Goal: Information Seeking & Learning: Learn about a topic

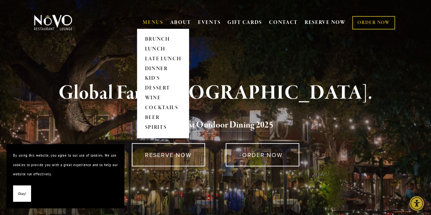
click at [153, 25] on link "MENUS" at bounding box center [153, 22] width 21 height 7
click at [162, 69] on link "DINNER" at bounding box center [163, 69] width 41 height 10
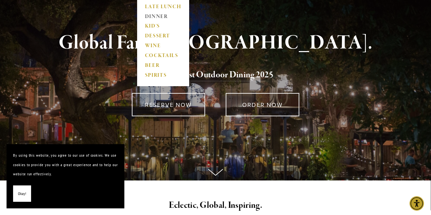
scroll to position [52, 0]
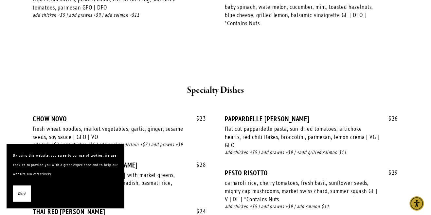
scroll to position [914, 0]
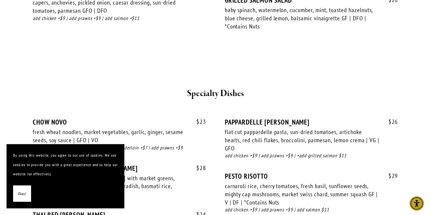
click at [327, 182] on div "carnaroli rice, cherry tomatoes, fresh basil, sunflower seeds, mighty cap mushr…" at bounding box center [302, 194] width 155 height 24
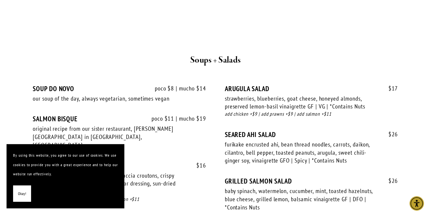
scroll to position [733, 0]
